Goal: Use online tool/utility: Use online tool/utility

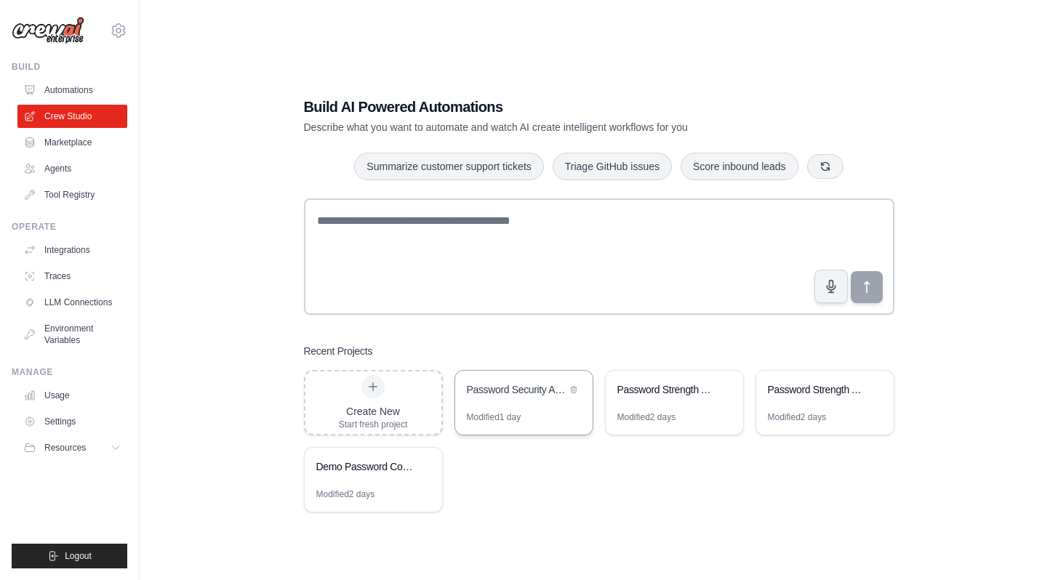
click at [466, 401] on div "Password Security Assessment Pipeline" at bounding box center [523, 391] width 137 height 41
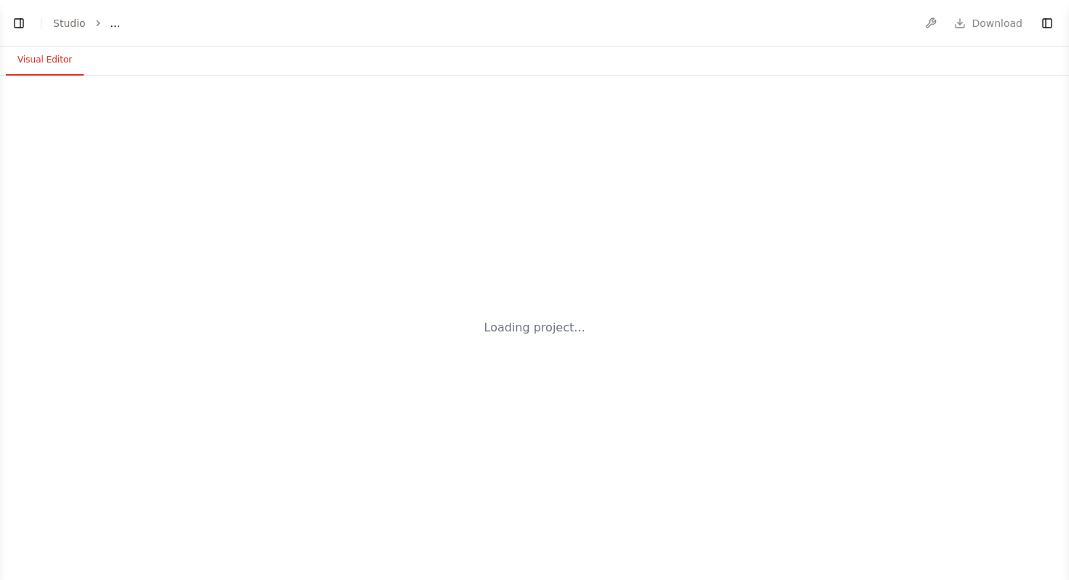
select select "****"
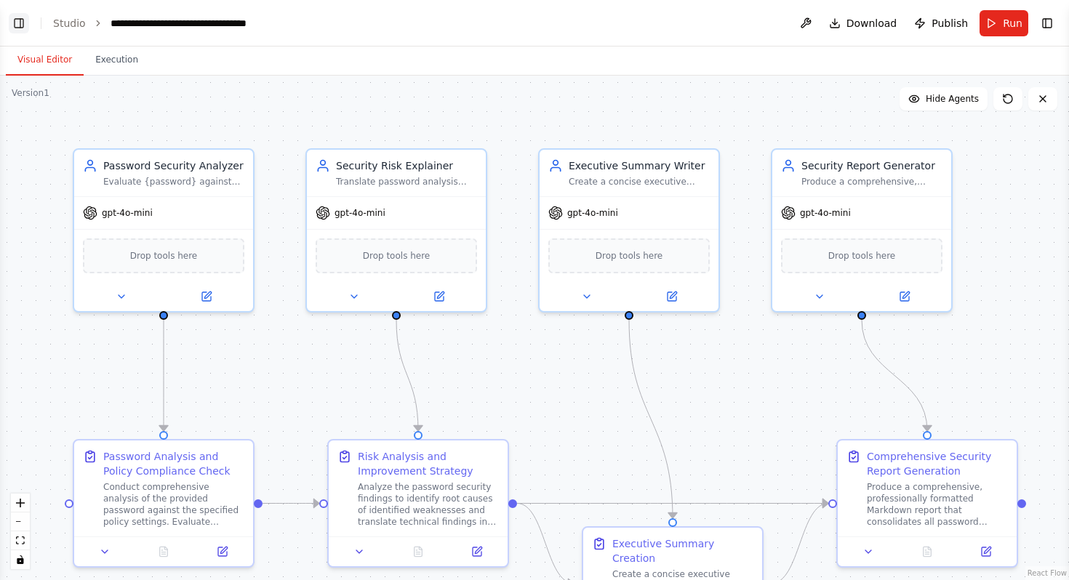
scroll to position [2051, 0]
click at [17, 25] on button "Toggle Left Sidebar" at bounding box center [19, 23] width 20 height 20
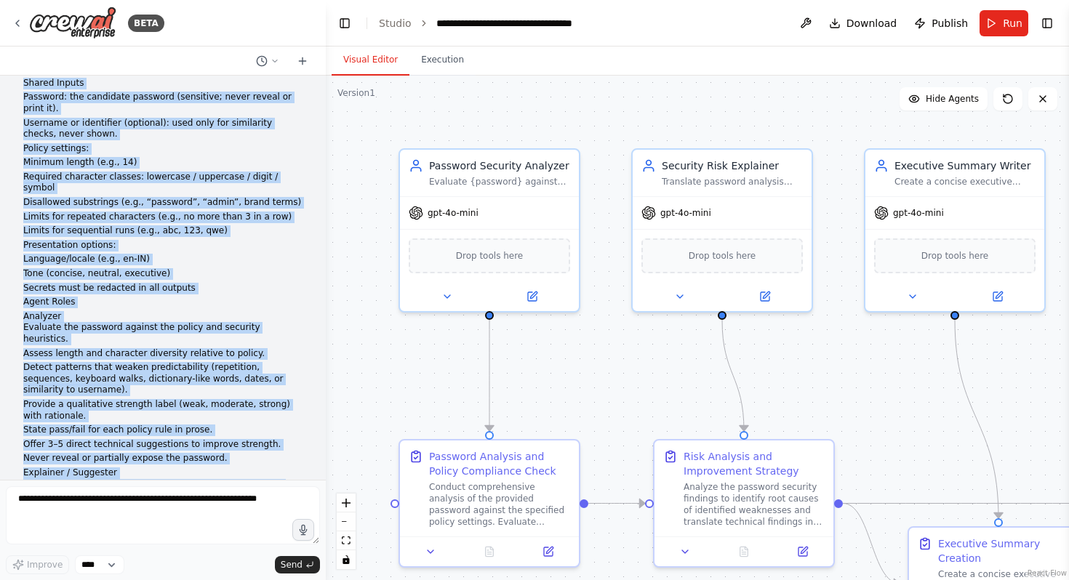
scroll to position [554, 0]
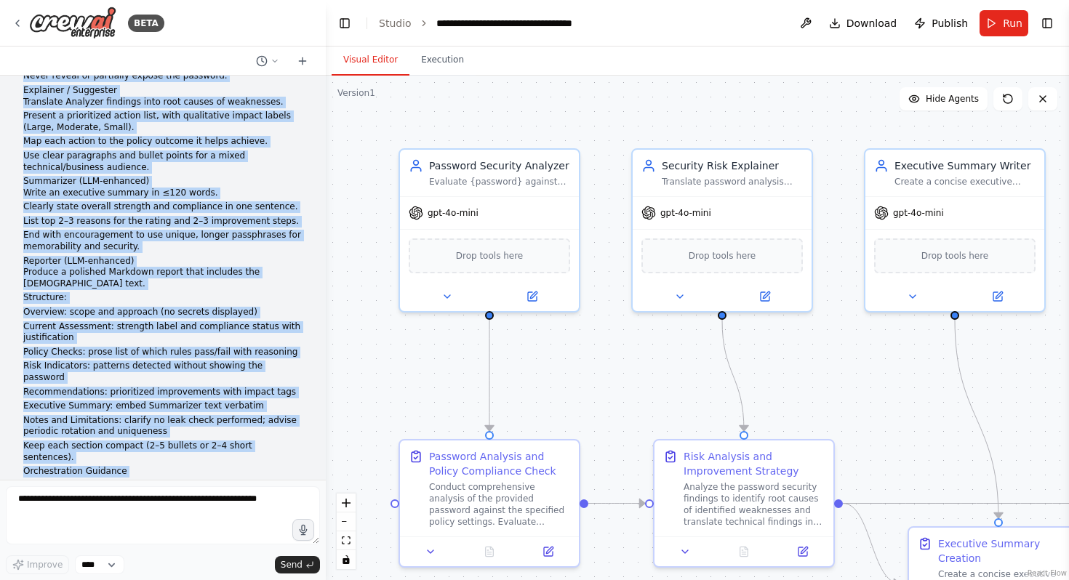
drag, startPoint x: 25, startPoint y: 98, endPoint x: 279, endPoint y: 460, distance: 442.0
click at [279, 460] on div "Create a coordinated multi-agent pipeline to evaluate password strength and pol…" at bounding box center [162, 110] width 279 height 1143
copy div "Create a coordinated multi-agent pipeline to evaluate password strength and pol…"
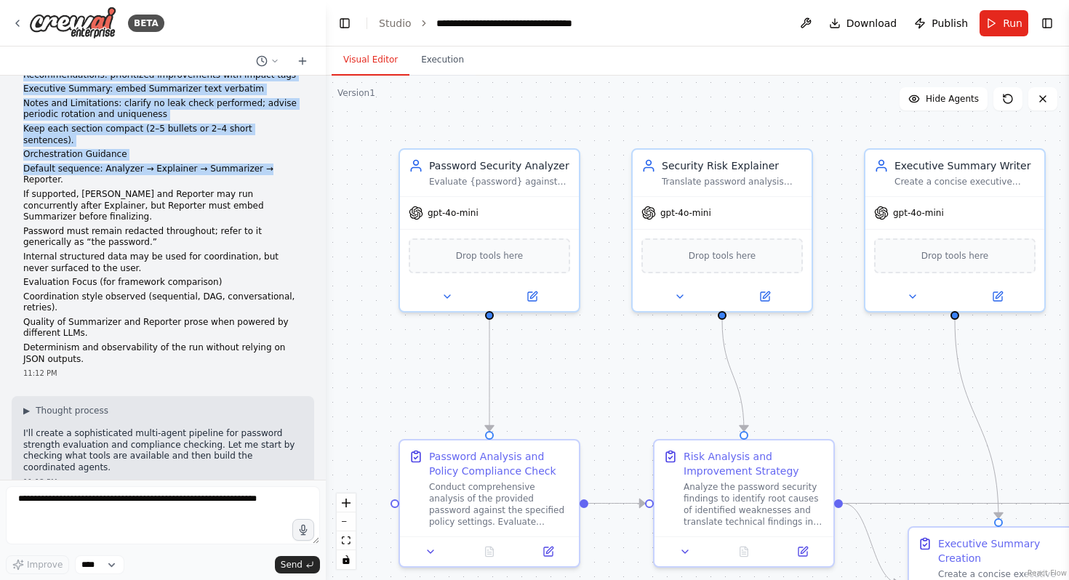
scroll to position [882, 0]
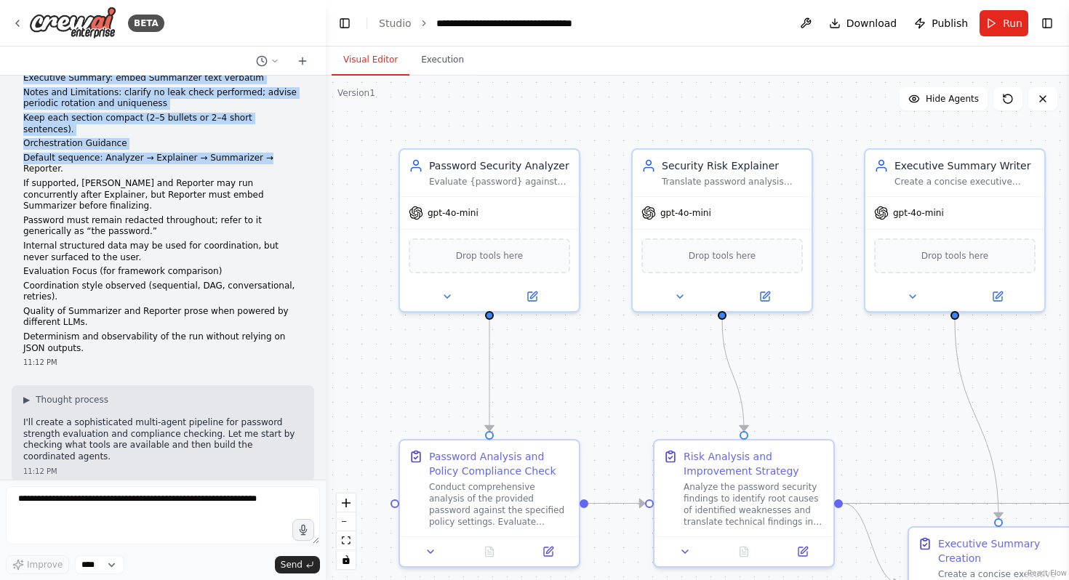
click at [130, 417] on p "I'll create a sophisticated multi-agent pipeline for password strength evaluati…" at bounding box center [162, 439] width 279 height 45
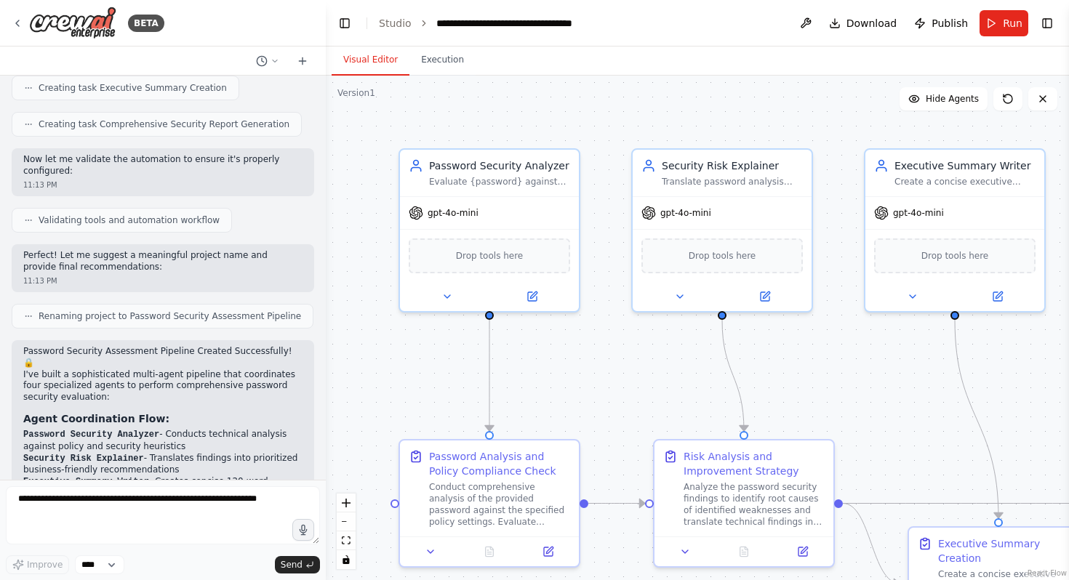
scroll to position [2027, 0]
